Goal: Find specific page/section: Find specific page/section

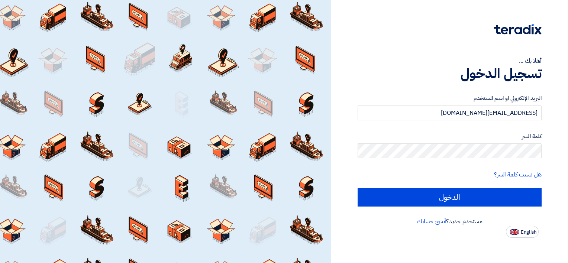
click at [444, 197] on input "الدخول" at bounding box center [450, 197] width 184 height 19
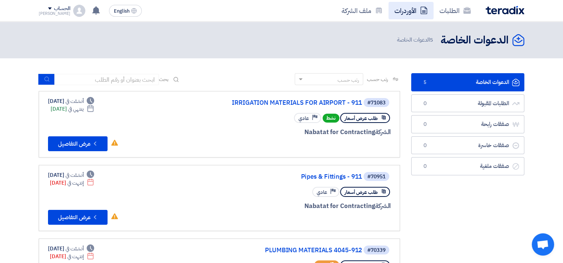
click at [413, 10] on link "الأوردرات" at bounding box center [410, 10] width 45 height 17
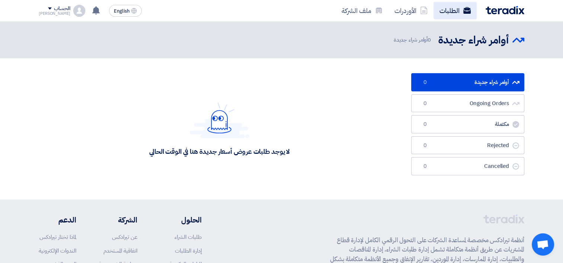
click at [454, 6] on link "الطلبات" at bounding box center [454, 10] width 43 height 17
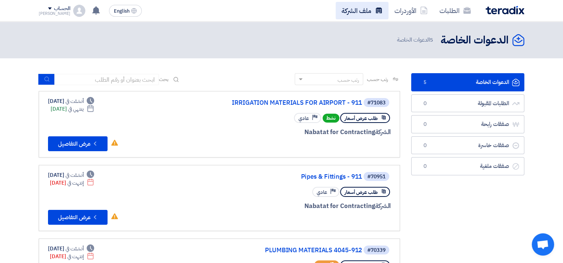
click at [358, 12] on link "ملف الشركة" at bounding box center [362, 10] width 53 height 17
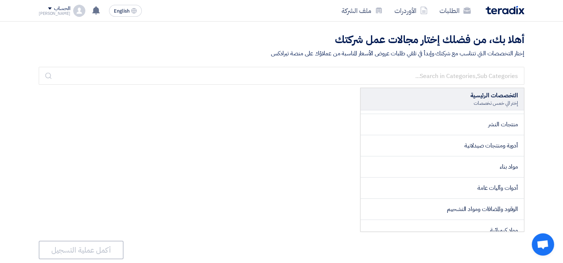
scroll to position [509, 0]
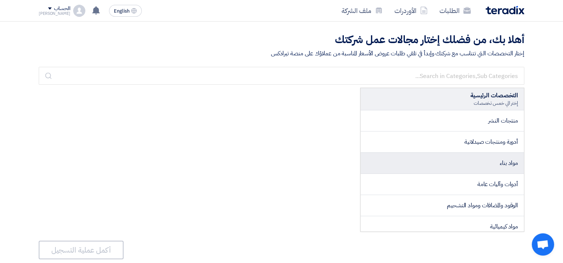
click at [461, 161] on li "مواد بناء" at bounding box center [441, 163] width 163 height 21
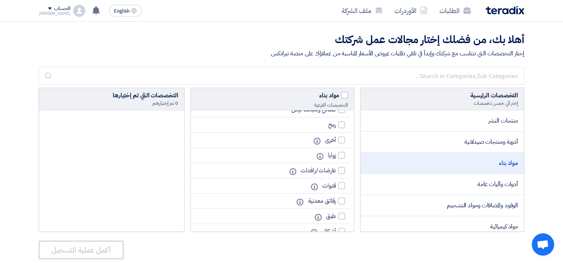
scroll to position [1775, 0]
